Goal: Task Accomplishment & Management: Complete application form

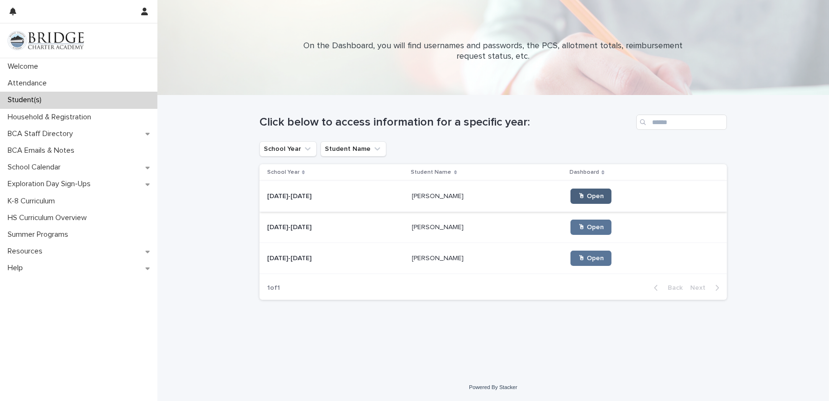
click at [578, 197] on span "🖱 Open" at bounding box center [591, 196] width 26 height 7
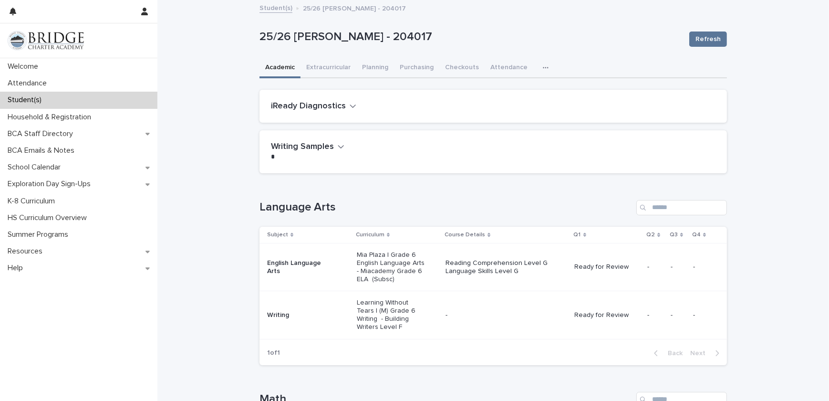
click at [331, 107] on h2 "iReady Diagnostics" at bounding box center [308, 106] width 75 height 10
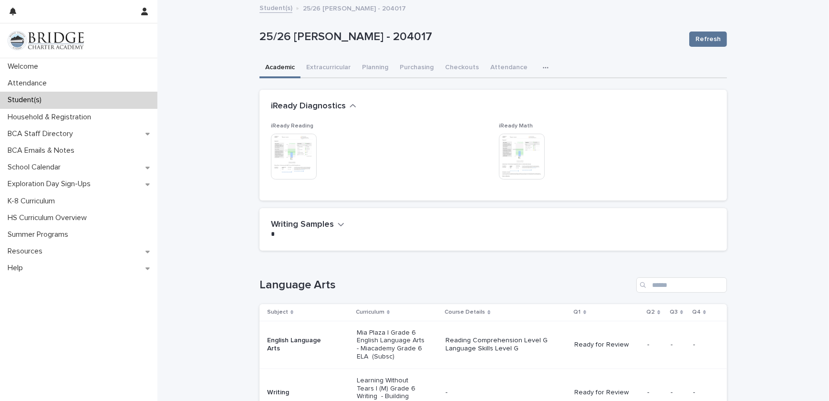
click at [316, 229] on p at bounding box center [491, 234] width 441 height 10
drag, startPoint x: 317, startPoint y: 213, endPoint x: 342, endPoint y: 222, distance: 26.0
click at [342, 222] on div "Writing Samples •••" at bounding box center [494, 229] width 468 height 42
drag, startPoint x: 342, startPoint y: 222, endPoint x: 333, endPoint y: 224, distance: 9.2
click at [333, 224] on div "Writing Samples •••" at bounding box center [491, 229] width 441 height 20
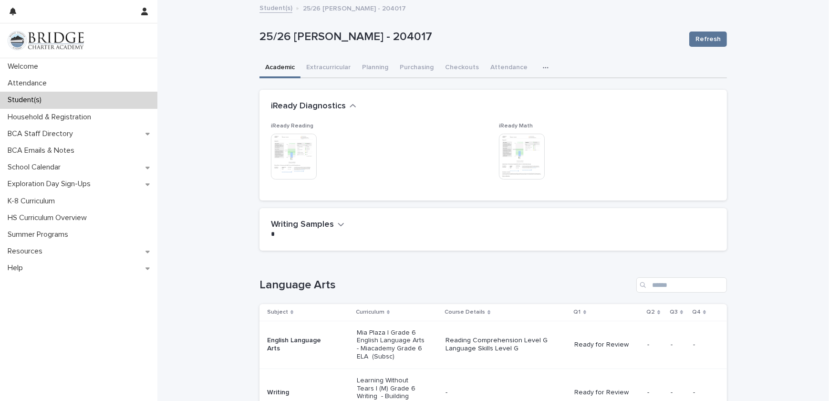
click at [333, 224] on button "Writing Samples" at bounding box center [307, 224] width 73 height 10
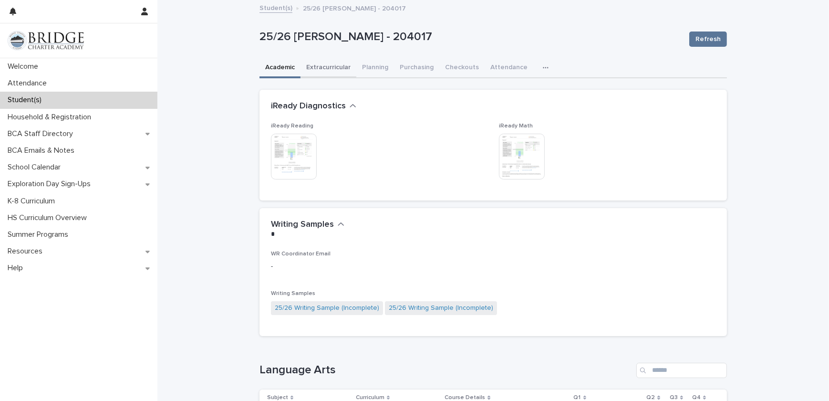
click at [335, 67] on button "Extracurricular" at bounding box center [329, 68] width 56 height 20
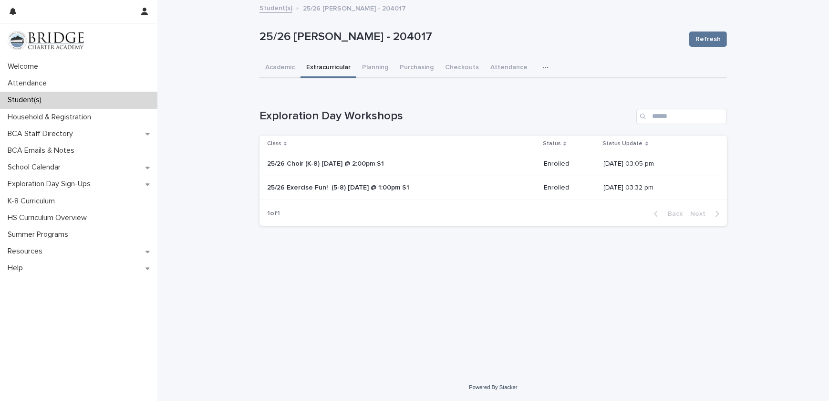
click at [334, 166] on p "25/26 Choir (K-8) [DATE] @ 2:00pm S1" at bounding box center [346, 164] width 159 height 8
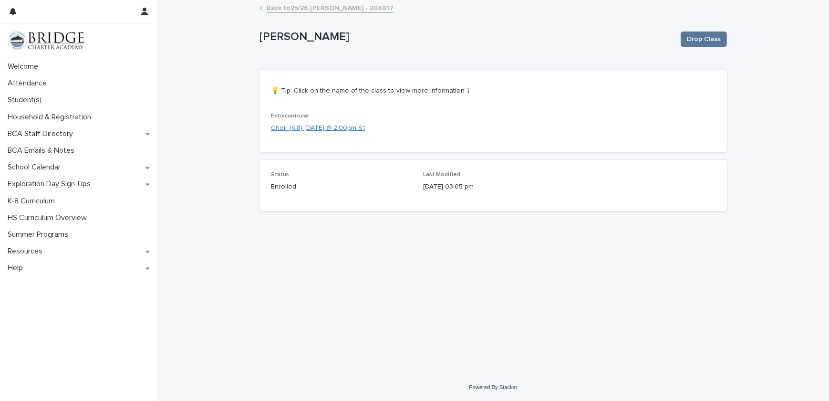
click at [324, 129] on link "Choir (K-8) [DATE] @ 2:00pm S1" at bounding box center [318, 128] width 94 height 10
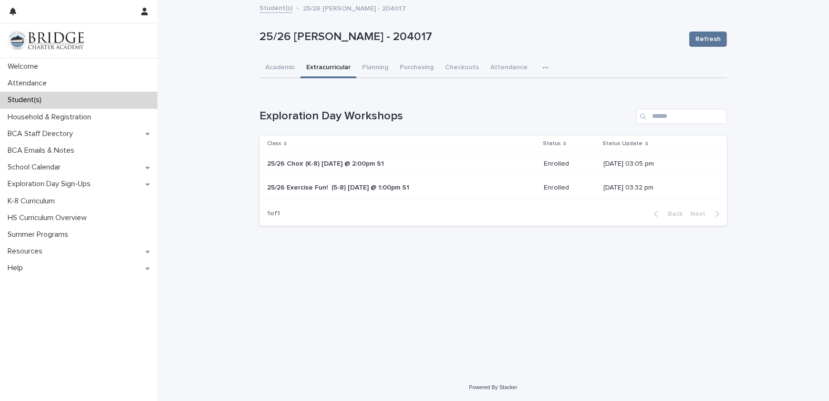
click at [416, 186] on p "25/26 Exercise Fun! (5-8) [DATE] @ 1:00pm S1" at bounding box center [346, 188] width 159 height 8
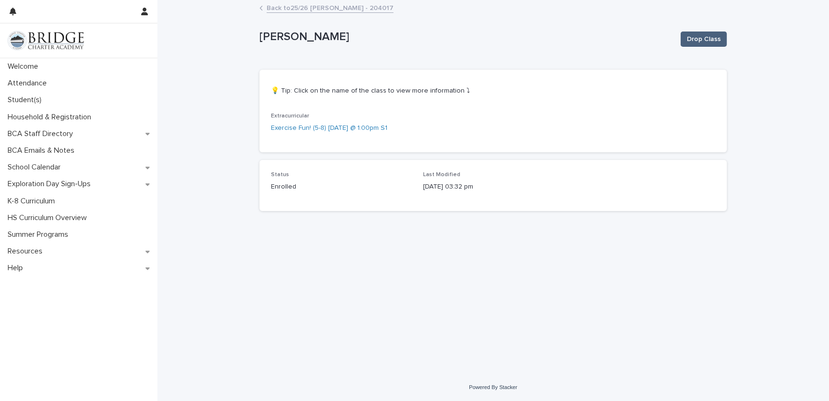
click at [698, 36] on span "Drop Class" at bounding box center [704, 39] width 34 height 10
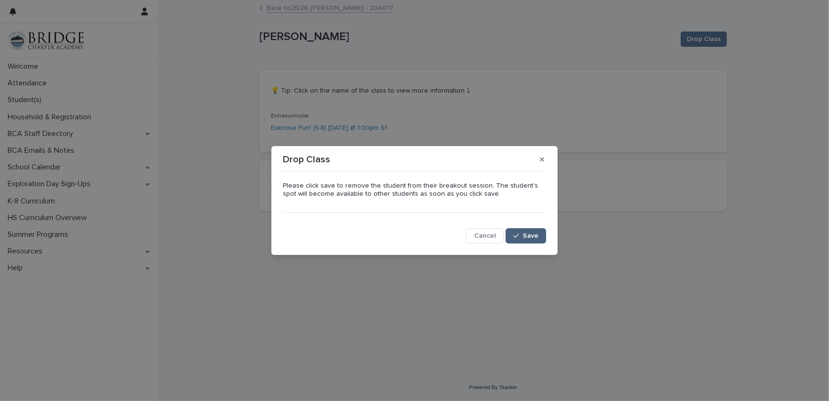
click at [522, 239] on button "Save" at bounding box center [526, 235] width 41 height 15
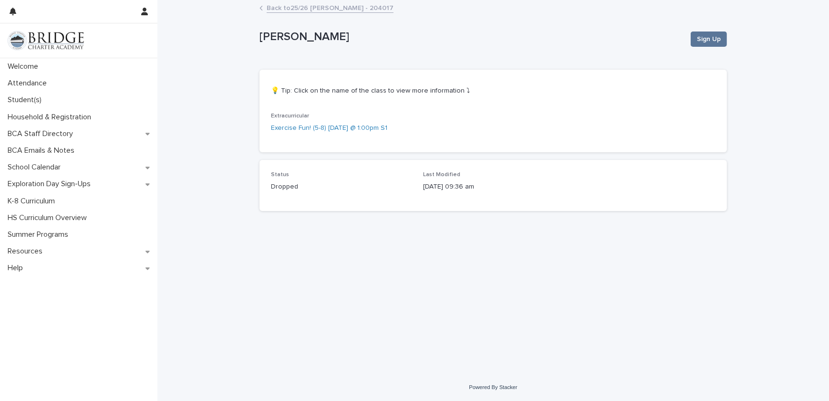
click at [358, 10] on link "Back to 25/26 [PERSON_NAME] - 204017" at bounding box center [330, 7] width 127 height 11
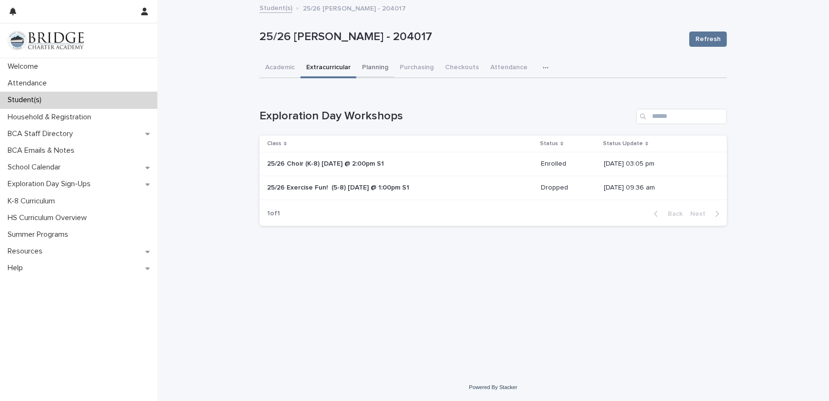
click at [371, 70] on button "Planning" at bounding box center [375, 68] width 38 height 20
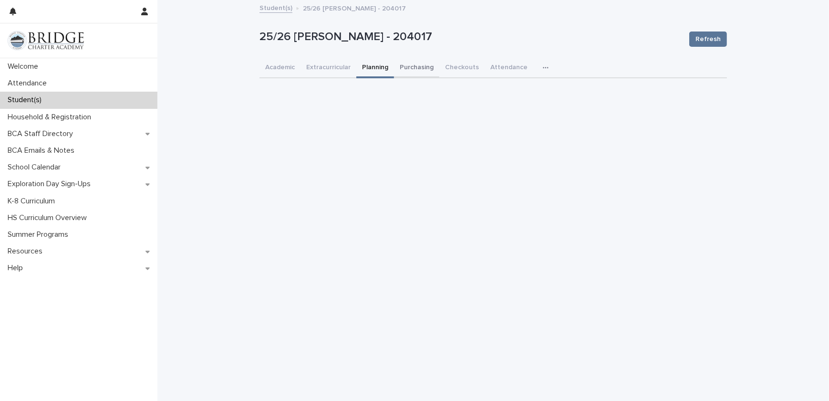
click at [418, 70] on button "Purchasing" at bounding box center [416, 68] width 45 height 20
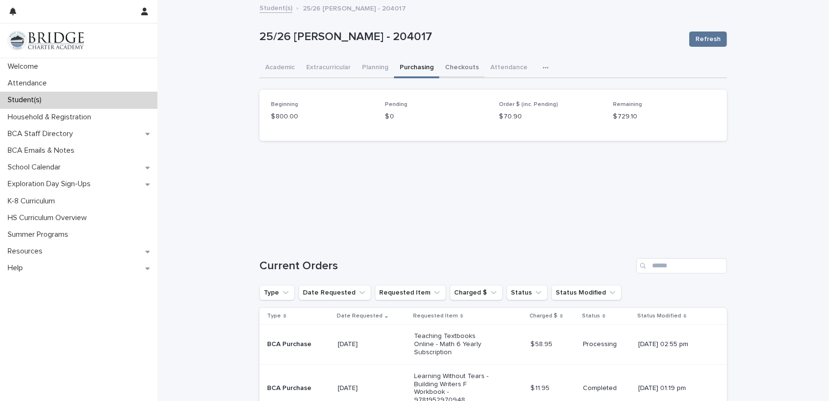
click at [469, 73] on button "Checkouts" at bounding box center [461, 68] width 45 height 20
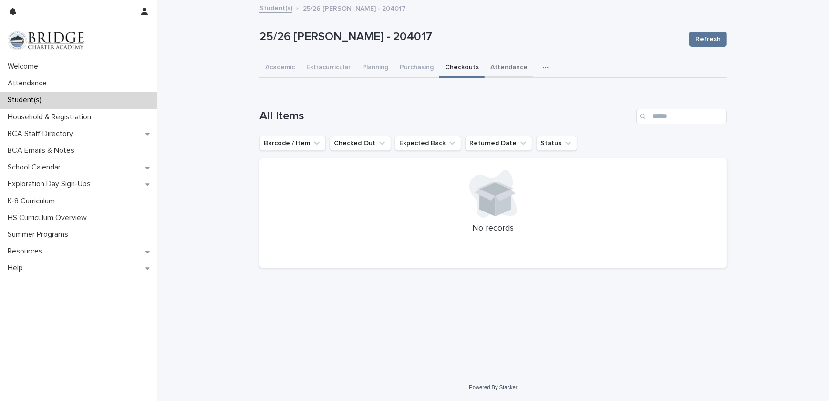
click at [501, 67] on button "Attendance" at bounding box center [509, 68] width 49 height 20
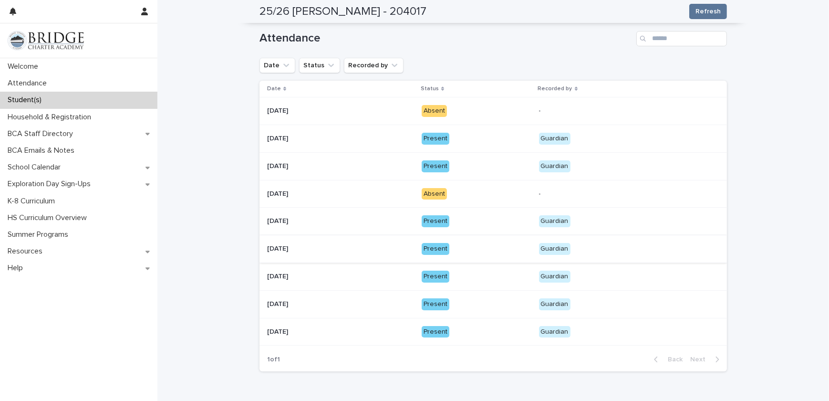
scroll to position [72, 0]
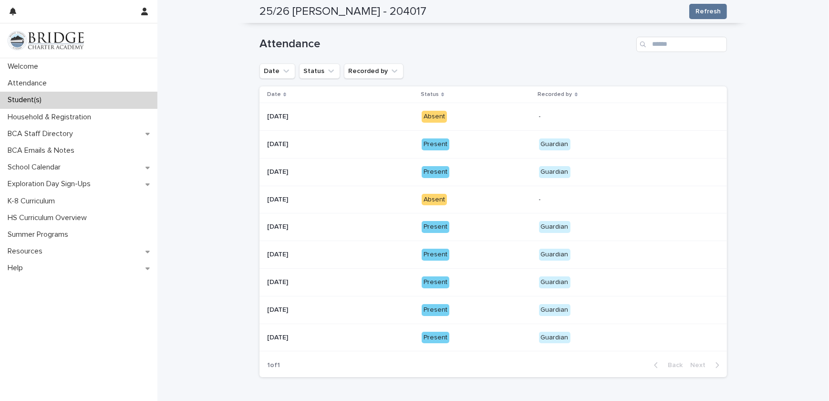
click at [419, 201] on td "Absent" at bounding box center [476, 200] width 117 height 28
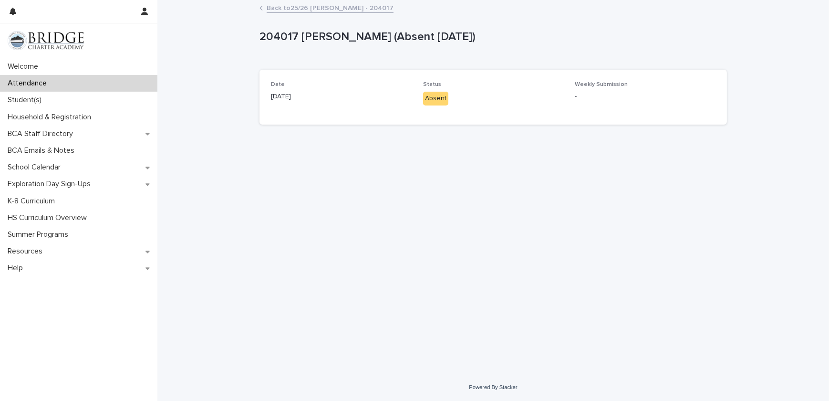
click at [535, 212] on div "Loading... Saving… Loading... Saving… 204017 [PERSON_NAME] (Absent [DATE]) 2040…" at bounding box center [493, 175] width 477 height 349
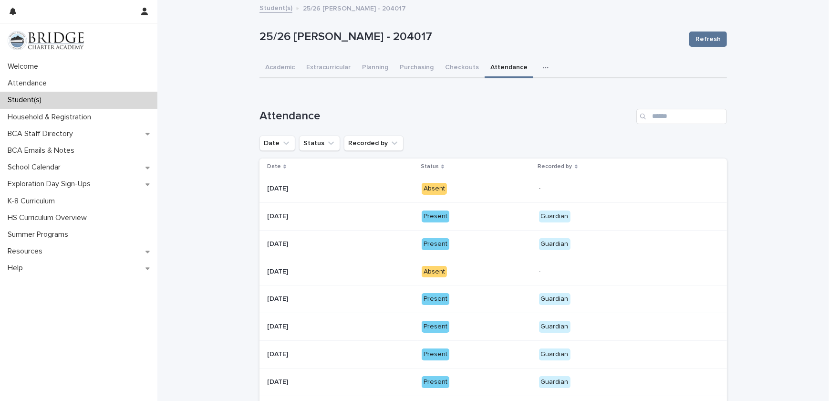
click at [537, 59] on button "button" at bounding box center [547, 67] width 21 height 19
click at [523, 80] on div "Loading... Saving… Loading... Saving… Attendance Date Status Recorded by Date S…" at bounding box center [494, 268] width 468 height 377
click at [537, 67] on button "button" at bounding box center [547, 67] width 21 height 19
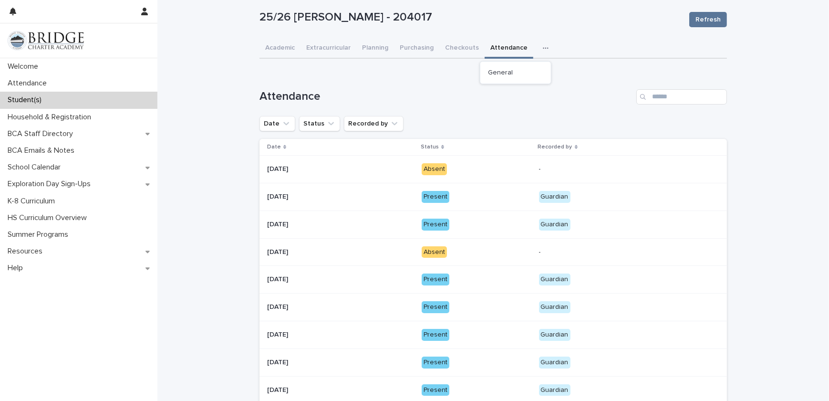
scroll to position [20, 0]
click at [530, 73] on button "General" at bounding box center [515, 72] width 63 height 14
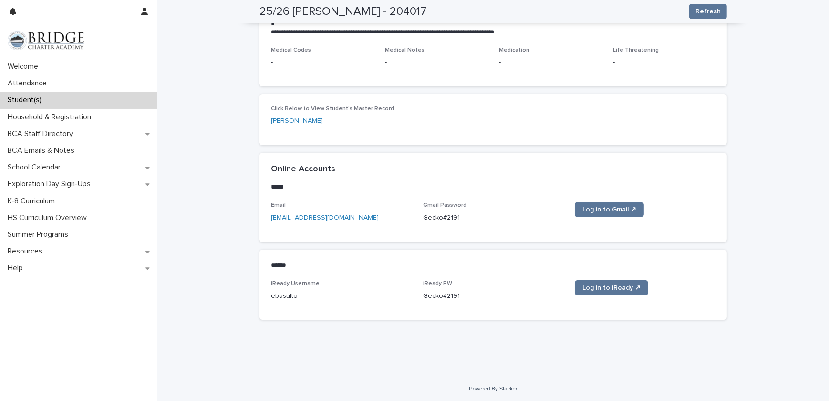
scroll to position [322, 0]
click at [606, 289] on span "Log in to iReady ↗" at bounding box center [611, 287] width 58 height 7
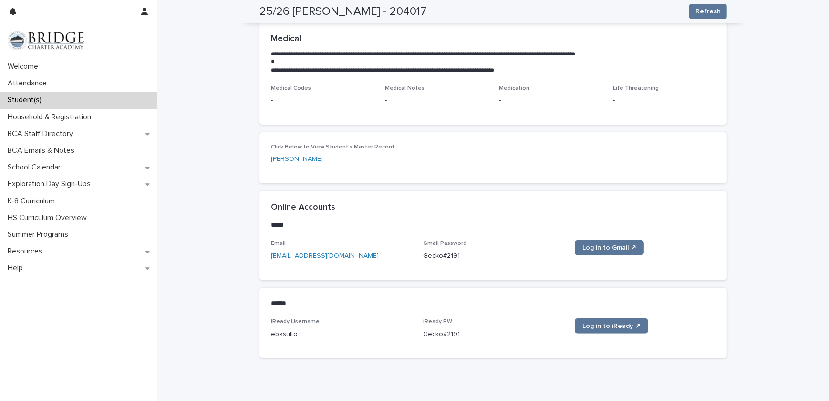
scroll to position [282, 0]
click at [300, 159] on link "[PERSON_NAME]" at bounding box center [297, 160] width 52 height 10
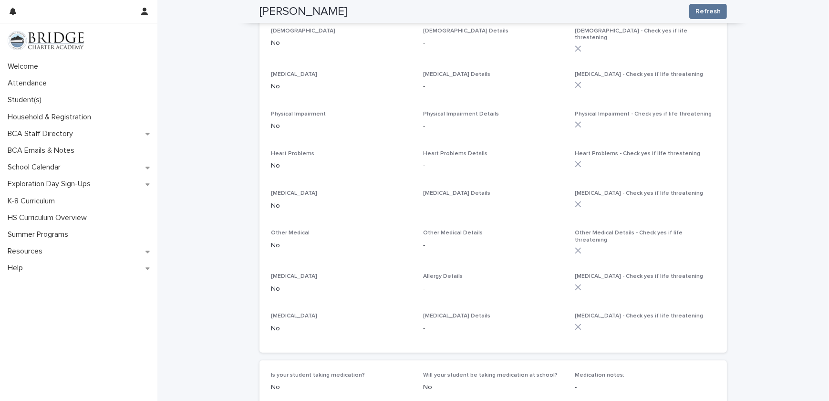
scroll to position [776, 0]
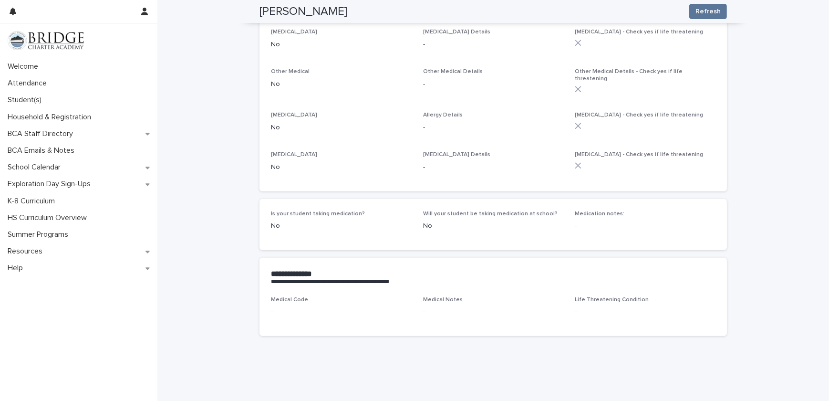
click at [357, 296] on p "Medical Code" at bounding box center [341, 299] width 141 height 7
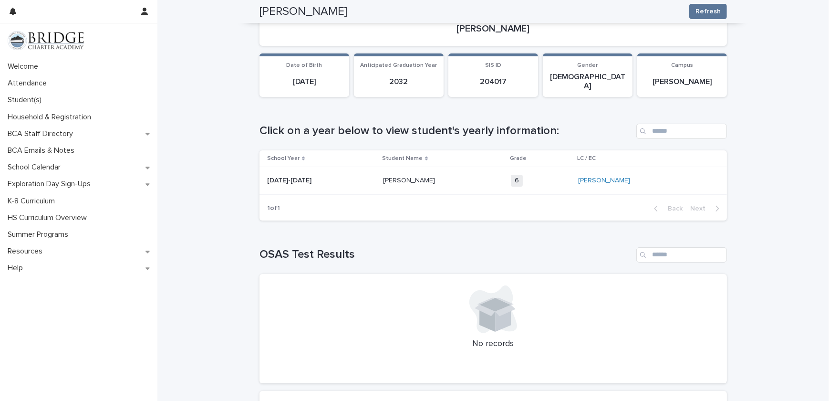
scroll to position [0, 0]
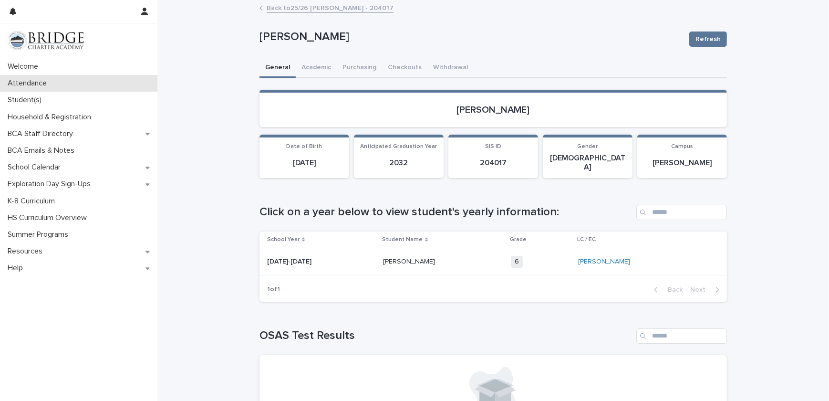
click at [44, 75] on div "Attendance" at bounding box center [78, 83] width 157 height 17
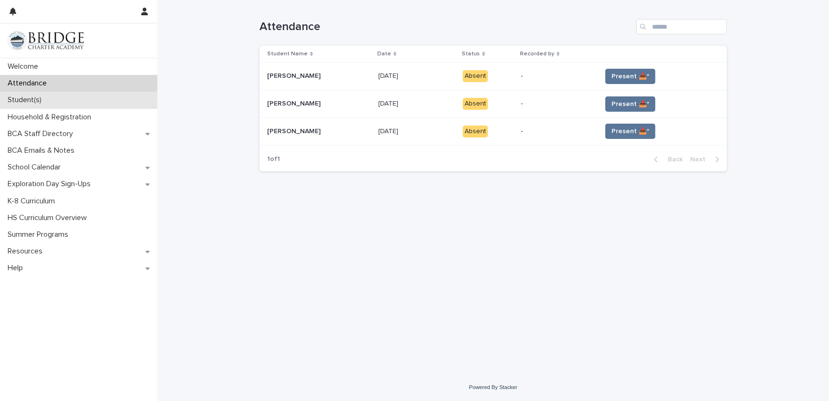
click at [47, 106] on div "Student(s)" at bounding box center [78, 100] width 157 height 17
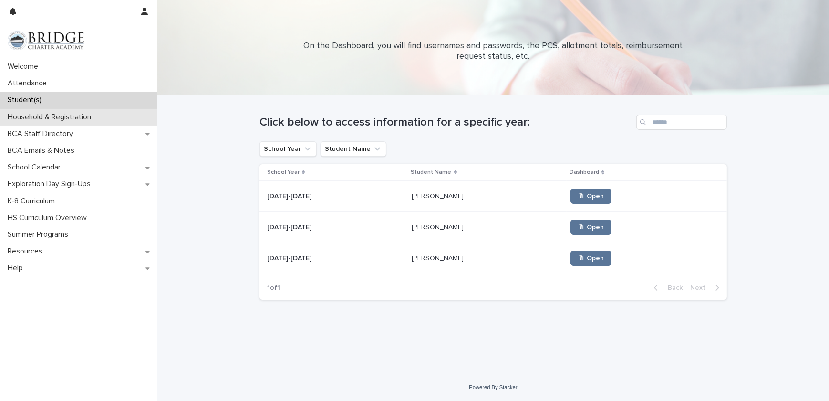
click at [48, 114] on p "Household & Registration" at bounding box center [51, 117] width 95 height 9
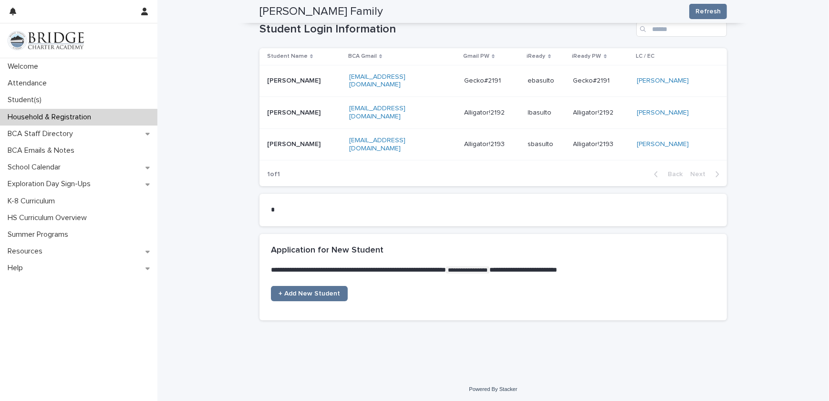
scroll to position [551, 0]
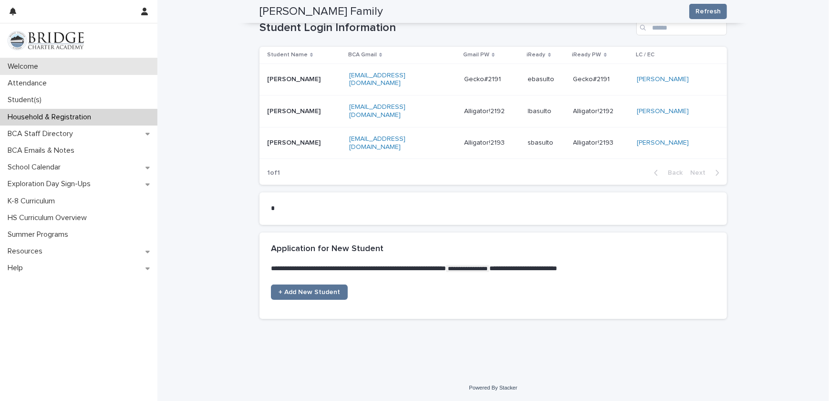
click at [54, 72] on div "Welcome" at bounding box center [78, 66] width 157 height 17
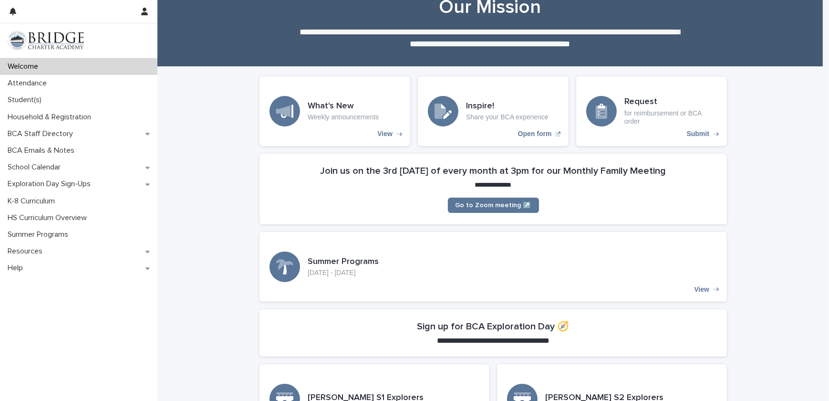
scroll to position [29, 0]
click at [354, 124] on div "What's New Weekly announcements View" at bounding box center [335, 111] width 151 height 70
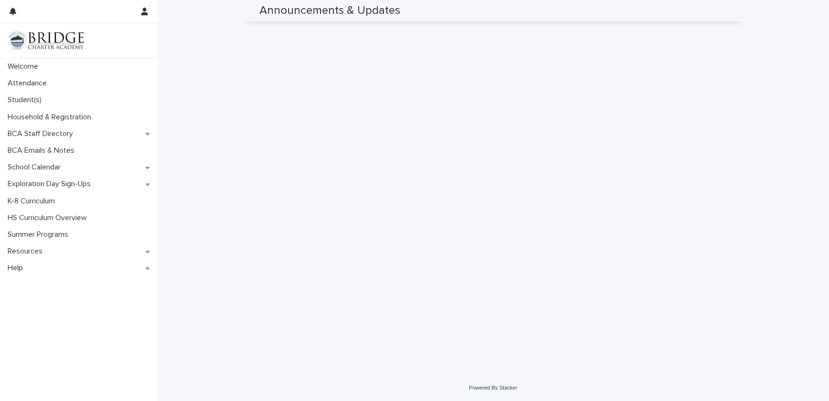
scroll to position [687, 0]
click at [27, 99] on p "Student(s)" at bounding box center [26, 99] width 45 height 9
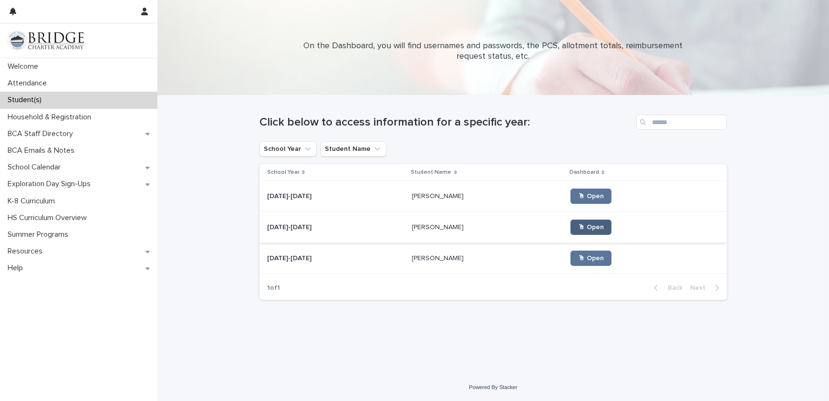
click at [583, 229] on span "🖱 Open" at bounding box center [591, 227] width 26 height 7
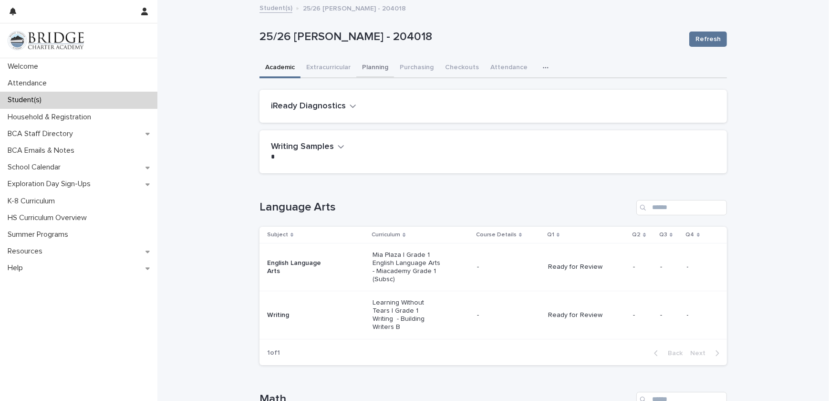
click at [362, 62] on button "Planning" at bounding box center [375, 68] width 38 height 20
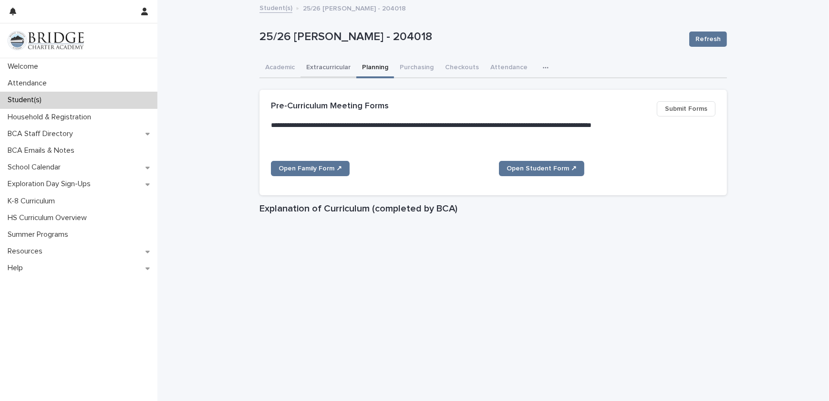
click at [315, 65] on button "Extracurricular" at bounding box center [329, 68] width 56 height 20
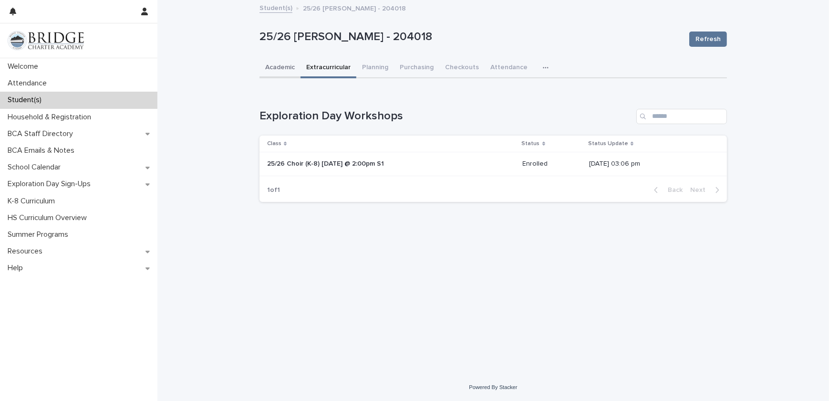
click at [272, 72] on button "Academic" at bounding box center [280, 68] width 41 height 20
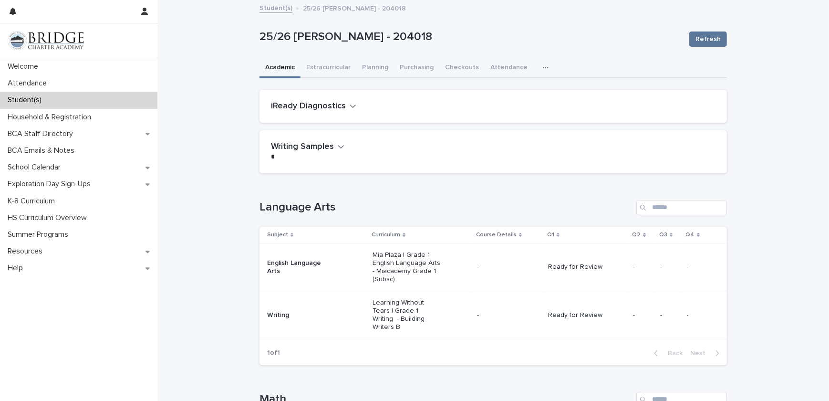
click at [537, 67] on button "button" at bounding box center [547, 67] width 21 height 19
click at [520, 89] on button "General" at bounding box center [515, 92] width 63 height 14
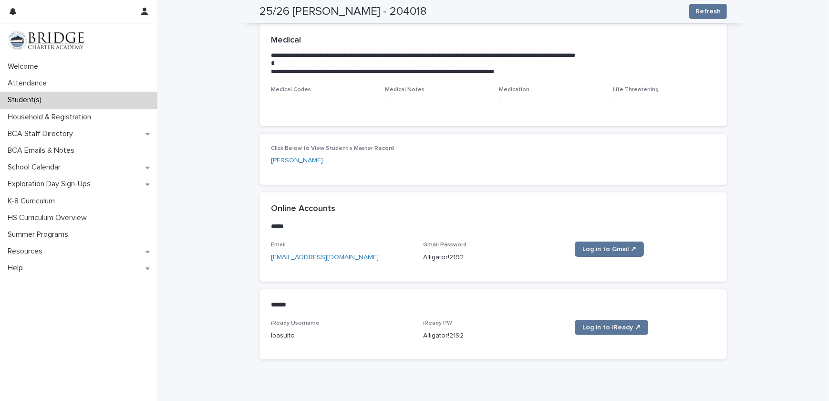
scroll to position [281, 0]
click at [297, 155] on div "Click Below to View Student's Master Record [PERSON_NAME]" at bounding box center [493, 160] width 445 height 28
click at [297, 158] on link "[PERSON_NAME]" at bounding box center [297, 161] width 52 height 10
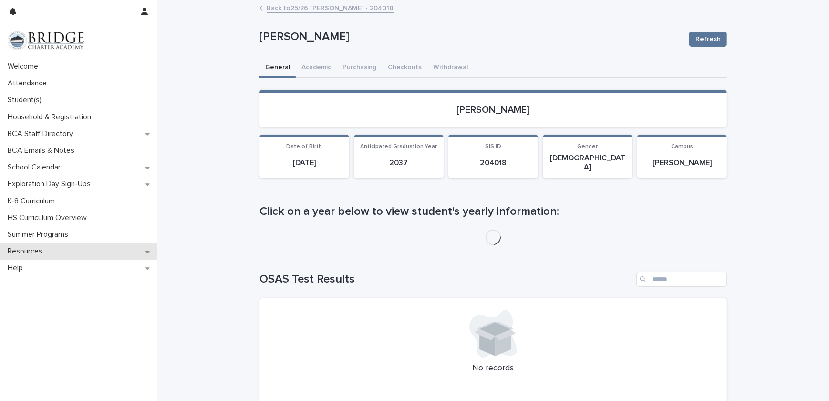
click at [152, 257] on div "Resources" at bounding box center [78, 251] width 157 height 17
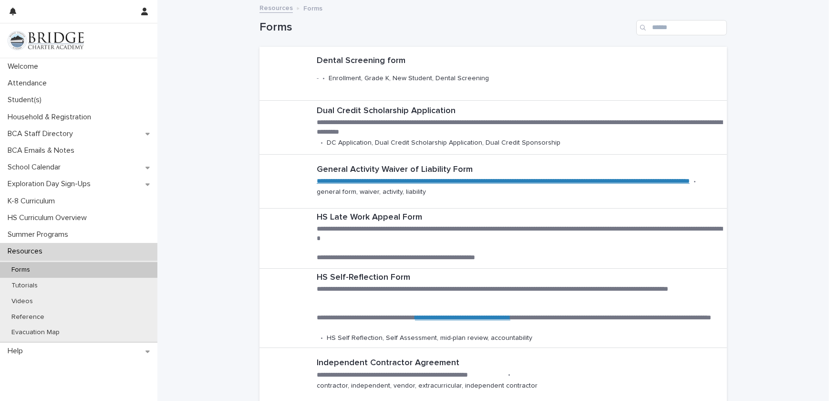
click at [42, 275] on div "Forms" at bounding box center [78, 270] width 157 height 16
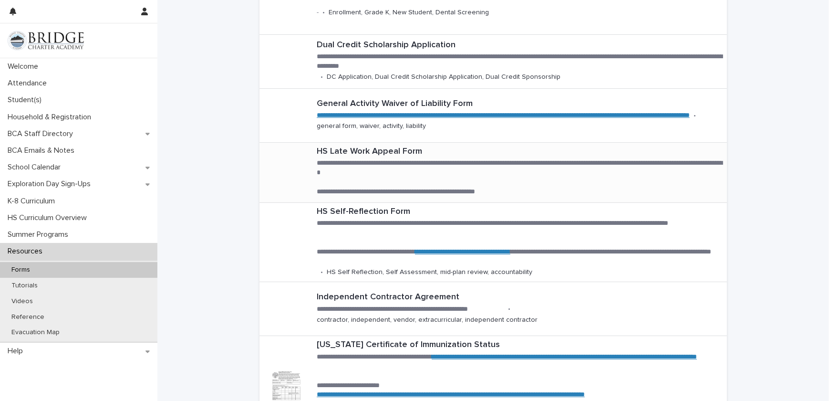
scroll to position [43, 0]
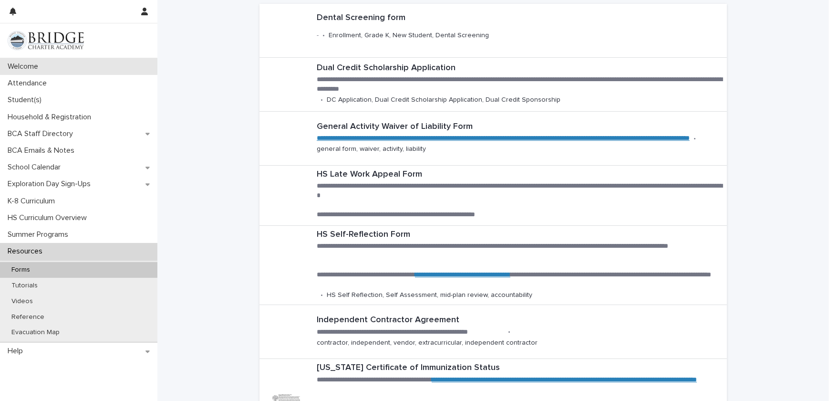
click at [75, 64] on div "Welcome" at bounding box center [78, 66] width 157 height 17
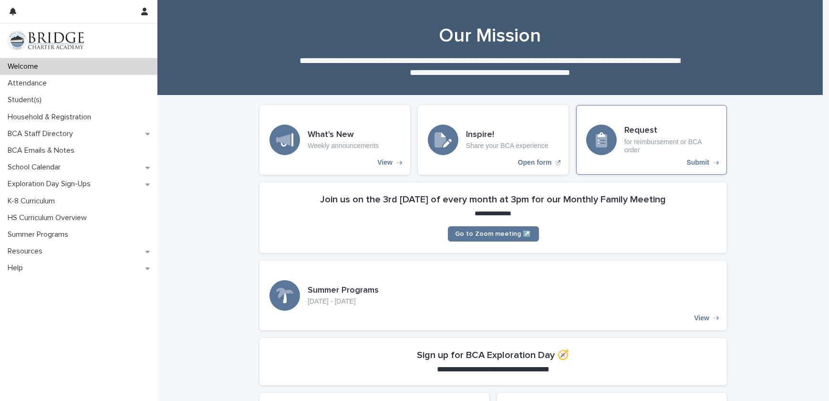
click at [614, 172] on div "Request for reimbursement or BCA order Submit" at bounding box center [651, 140] width 151 height 70
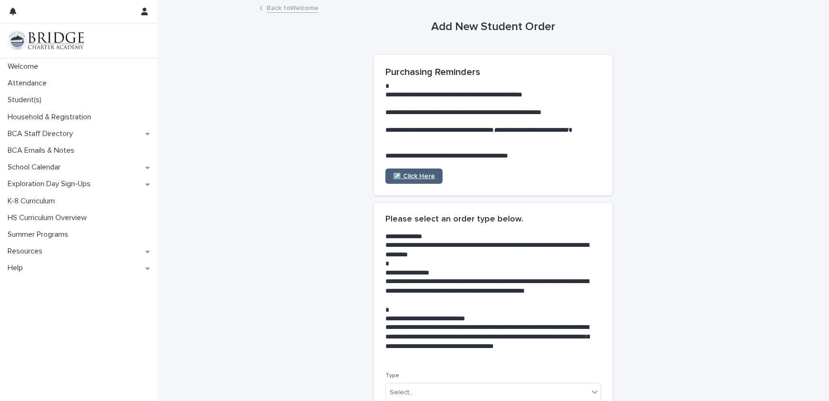
click at [411, 174] on span "↗️ Click Here" at bounding box center [414, 176] width 42 height 7
